Goal: Check status: Check status

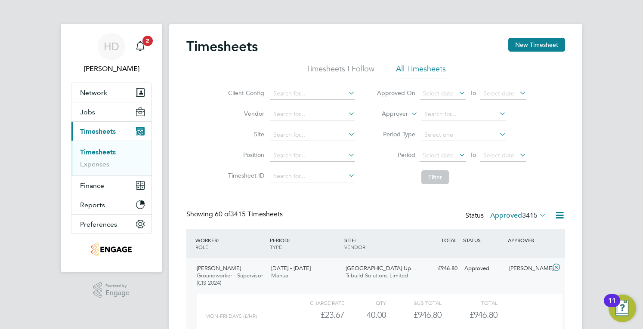
click at [536, 216] on span "3415" at bounding box center [529, 215] width 15 height 9
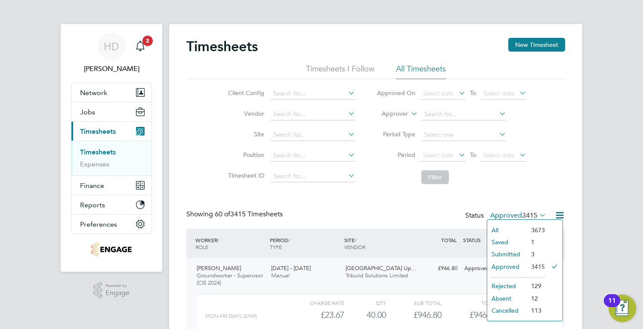
click at [518, 250] on li "Submitted" at bounding box center [507, 254] width 40 height 12
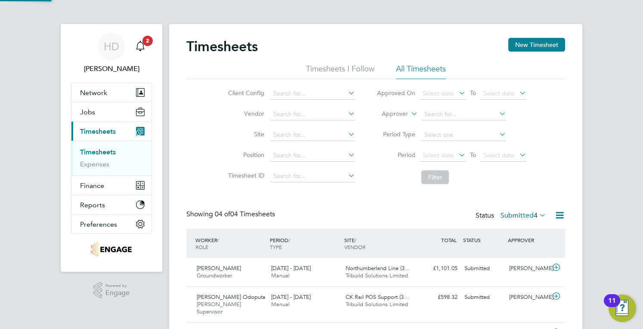
scroll to position [29, 74]
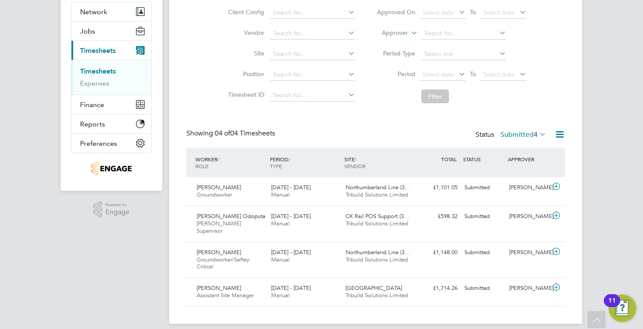
click at [520, 130] on label "Submitted 4" at bounding box center [524, 134] width 46 height 9
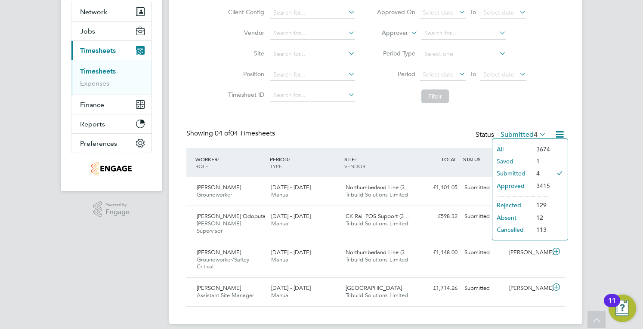
drag, startPoint x: 518, startPoint y: 148, endPoint x: 513, endPoint y: 161, distance: 14.7
click at [513, 161] on ul "All Saved Submitted Approved Rejected Absent Cancelled" at bounding box center [513, 189] width 40 height 93
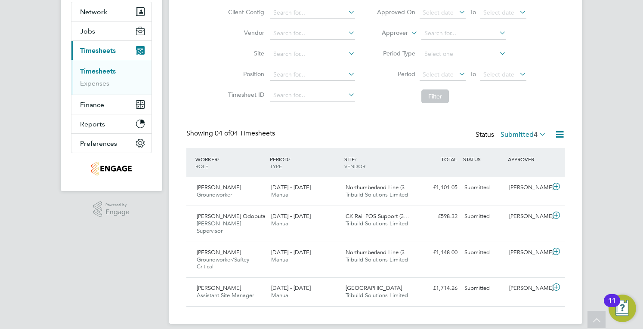
click at [526, 132] on label "Submitted 4" at bounding box center [524, 134] width 46 height 9
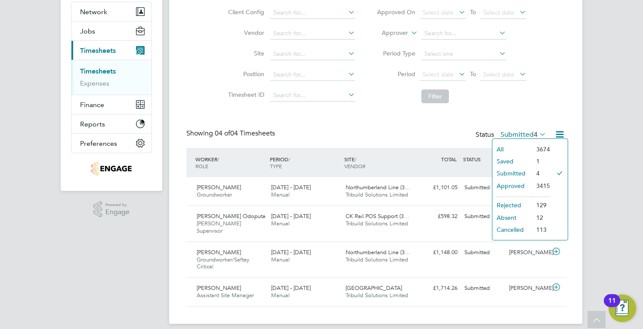
click at [518, 159] on li "Saved" at bounding box center [513, 161] width 40 height 12
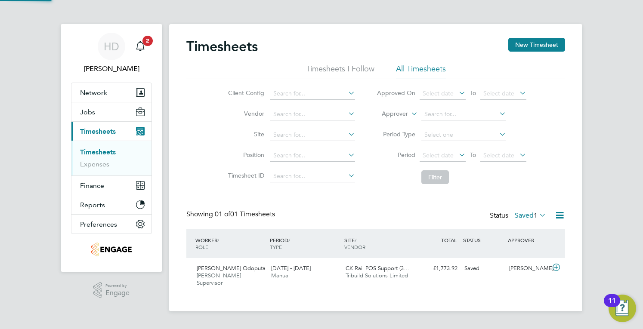
scroll to position [22, 74]
click at [536, 217] on span "1" at bounding box center [536, 215] width 4 height 9
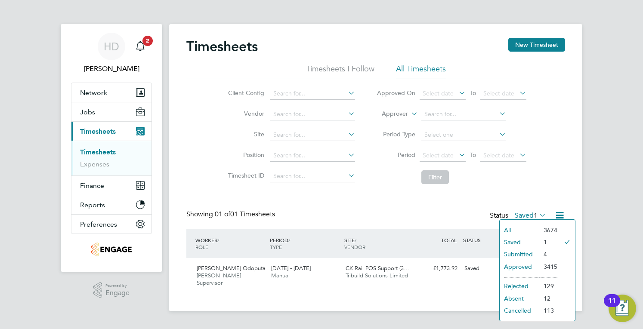
click at [526, 268] on li "Approved" at bounding box center [520, 267] width 40 height 12
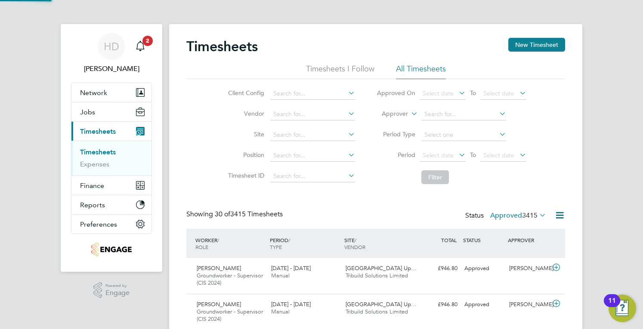
scroll to position [29, 74]
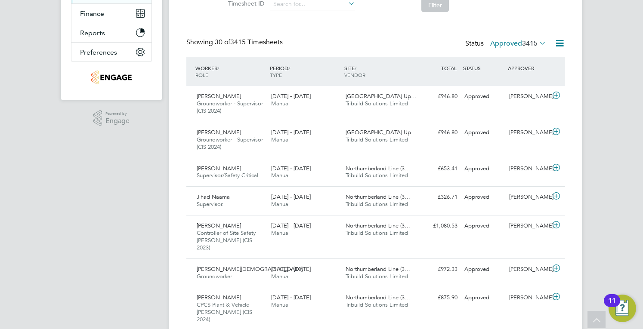
click at [530, 45] on span "3415" at bounding box center [529, 43] width 15 height 9
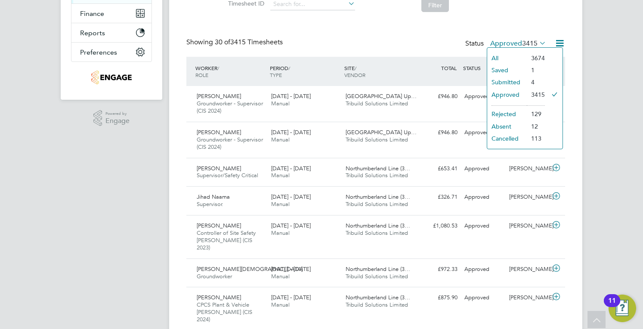
click at [520, 86] on li "Submitted" at bounding box center [507, 82] width 40 height 12
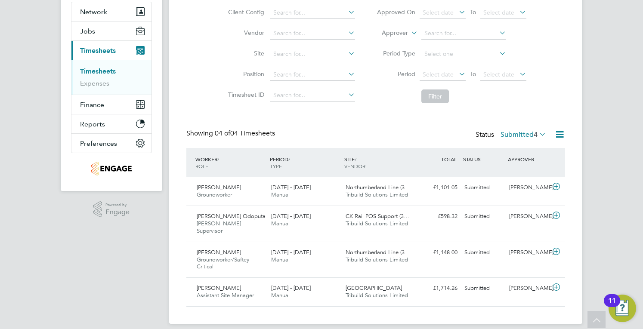
click at [503, 133] on label "Submitted 4" at bounding box center [524, 134] width 46 height 9
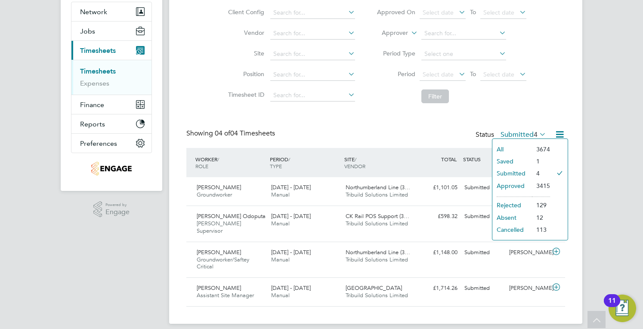
click at [513, 189] on li "Approved" at bounding box center [513, 186] width 40 height 12
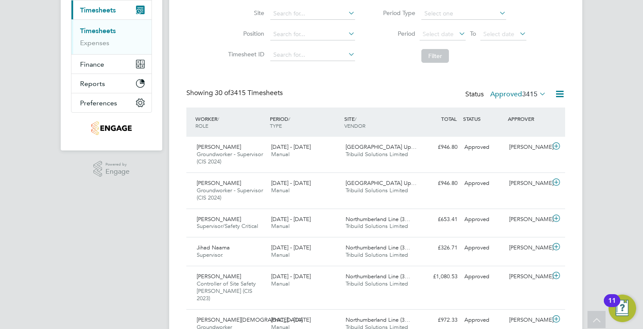
click at [517, 90] on label "Approved 3415" at bounding box center [518, 94] width 56 height 9
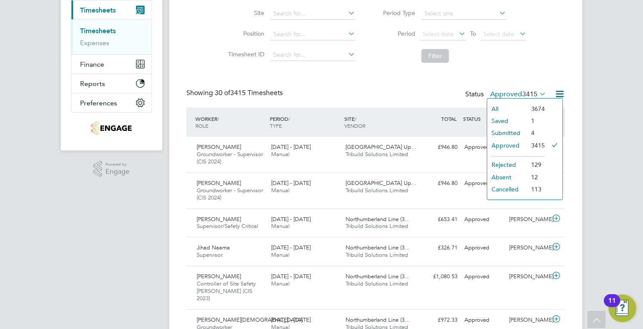
click at [516, 123] on li "Saved" at bounding box center [507, 121] width 40 height 12
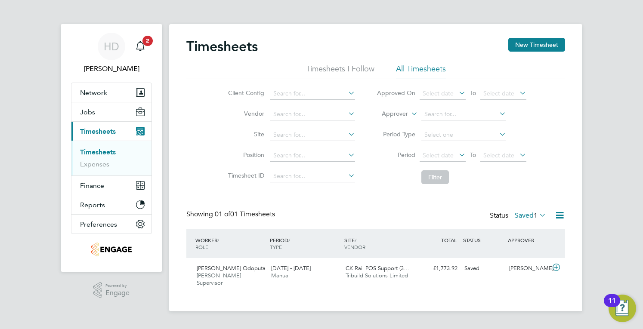
click at [515, 216] on label "Saved 1" at bounding box center [530, 215] width 31 height 9
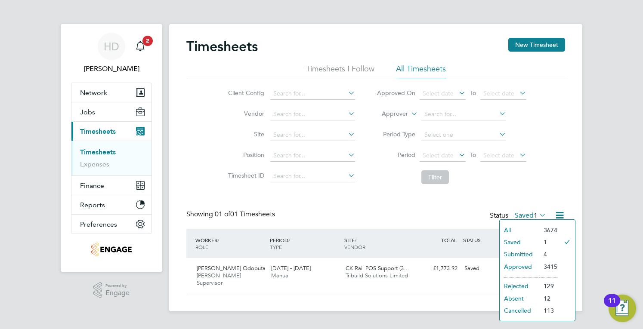
click at [430, 299] on div "Timesheets New Timesheet Timesheets I Follow All Timesheets Client Config Vendo…" at bounding box center [375, 168] width 413 height 288
